Goal: Information Seeking & Learning: Learn about a topic

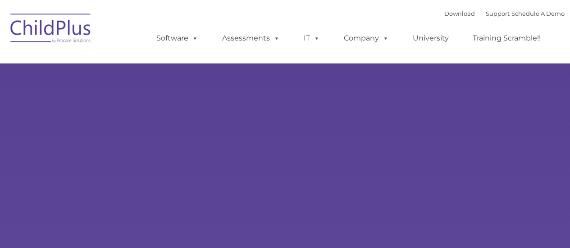
select select "MEDIUM"
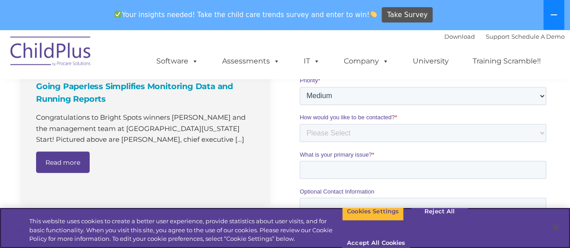
scroll to position [730, 0]
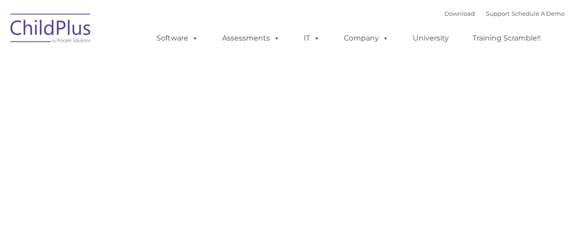
type input ""
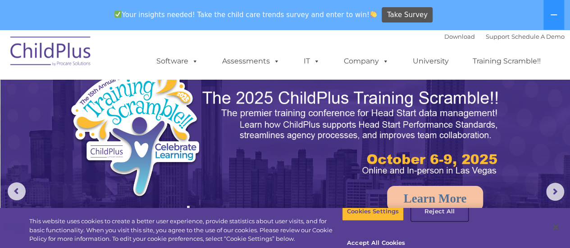
click at [428, 221] on button "Reject All" at bounding box center [439, 211] width 56 height 19
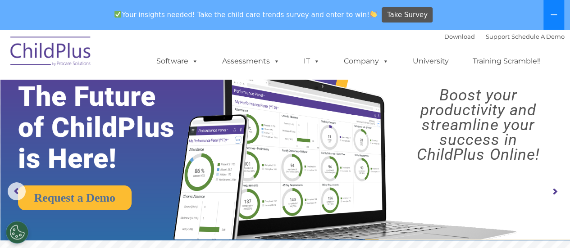
click at [555, 21] on button at bounding box center [554, 15] width 21 height 30
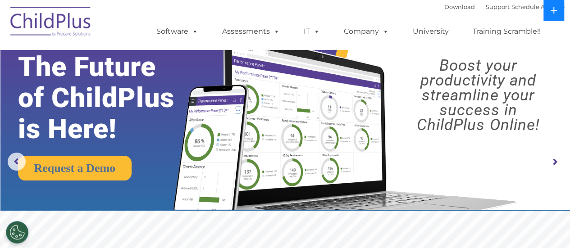
click at [551, 11] on icon at bounding box center [553, 10] width 7 height 7
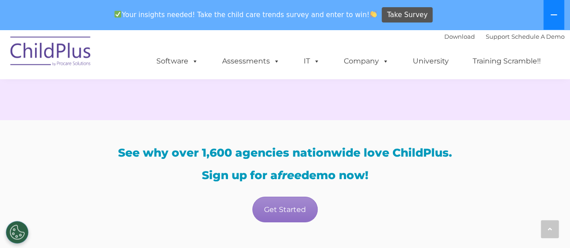
scroll to position [1548, 0]
